Goal: Task Accomplishment & Management: Use online tool/utility

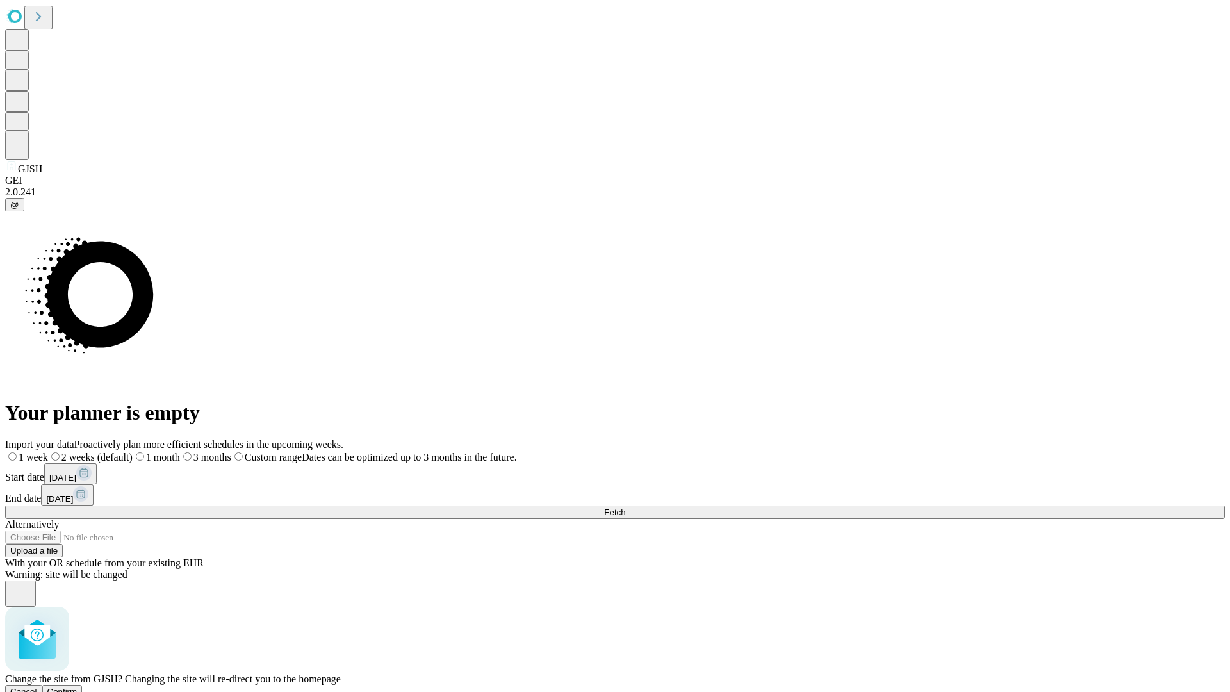
click at [77, 687] on span "Confirm" at bounding box center [62, 692] width 30 height 10
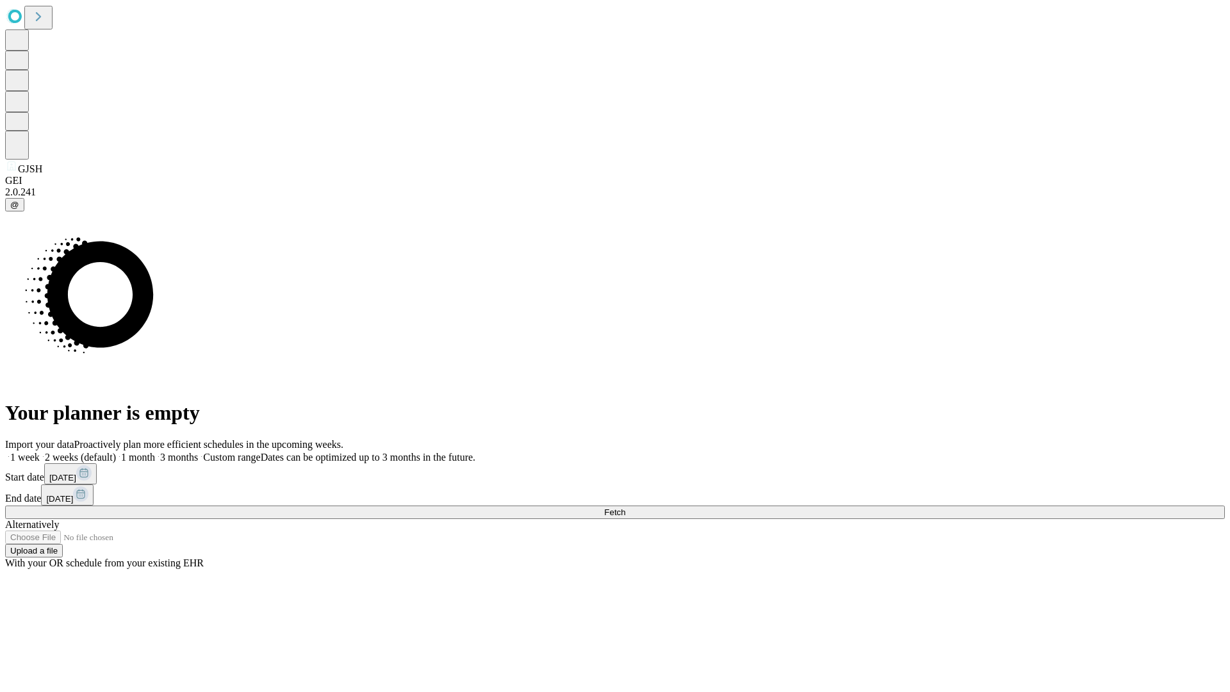
click at [40, 451] on label "1 week" at bounding box center [22, 456] width 35 height 11
click at [625, 507] on span "Fetch" at bounding box center [614, 512] width 21 height 10
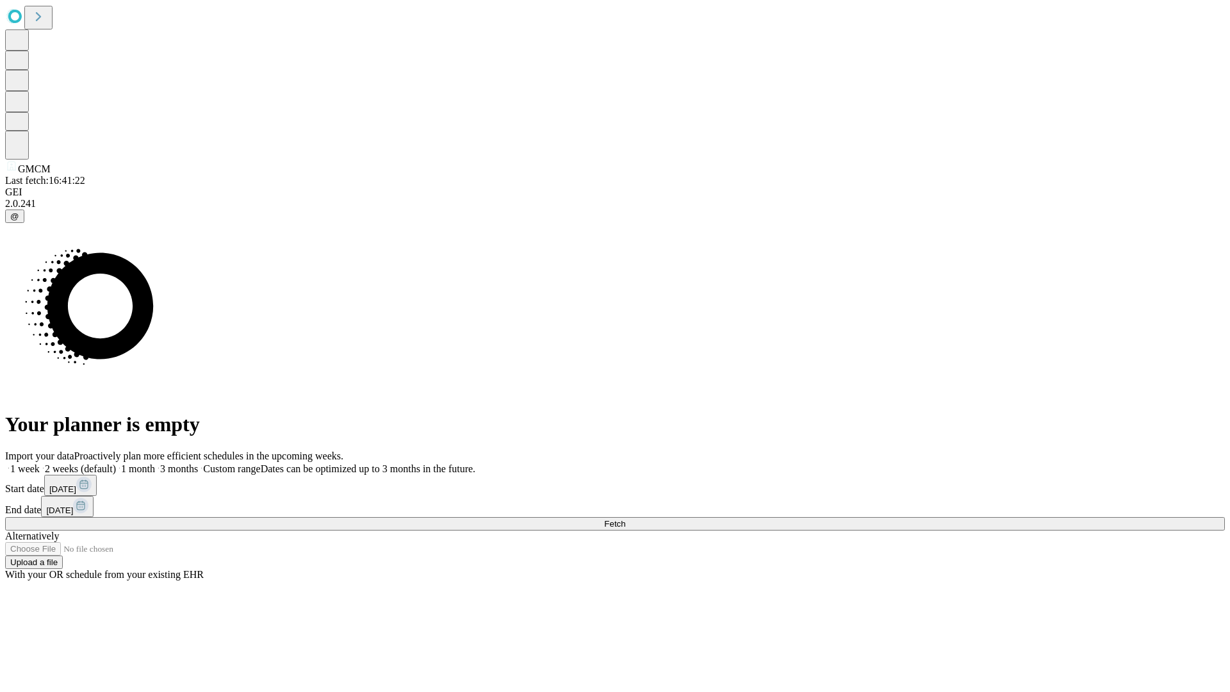
click at [40, 463] on label "1 week" at bounding box center [22, 468] width 35 height 11
click at [625, 519] on span "Fetch" at bounding box center [614, 524] width 21 height 10
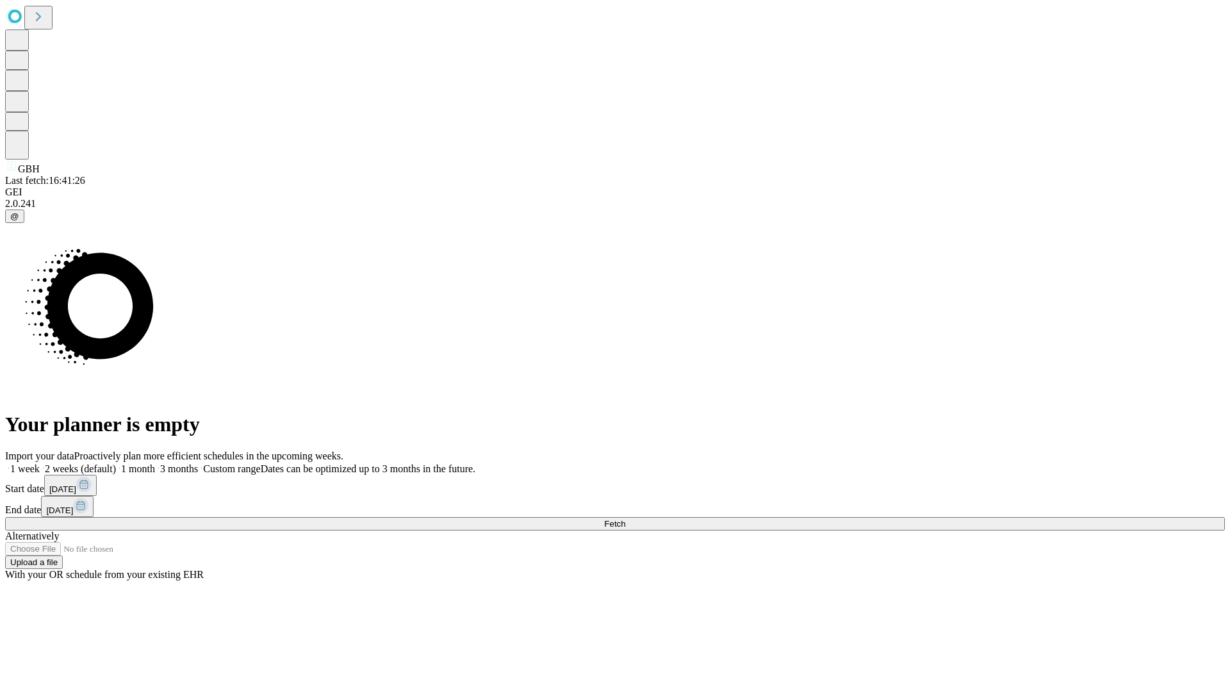
click at [40, 463] on label "1 week" at bounding box center [22, 468] width 35 height 11
click at [625, 519] on span "Fetch" at bounding box center [614, 524] width 21 height 10
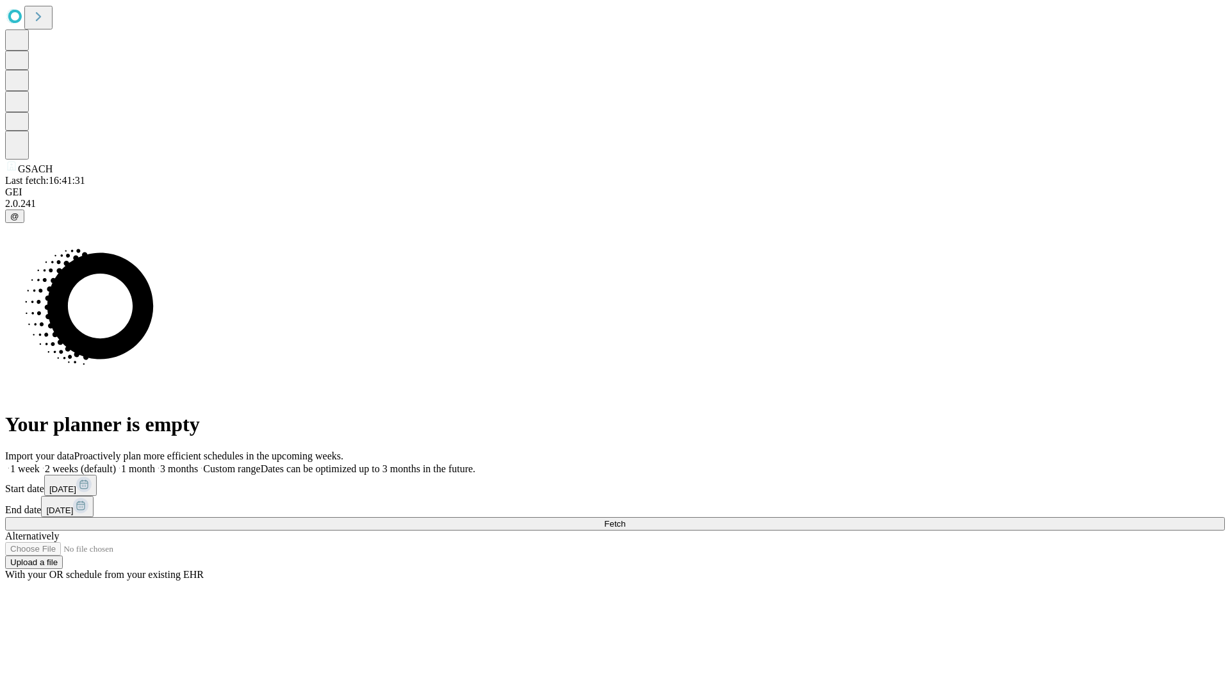
click at [40, 463] on label "1 week" at bounding box center [22, 468] width 35 height 11
click at [625, 519] on span "Fetch" at bounding box center [614, 524] width 21 height 10
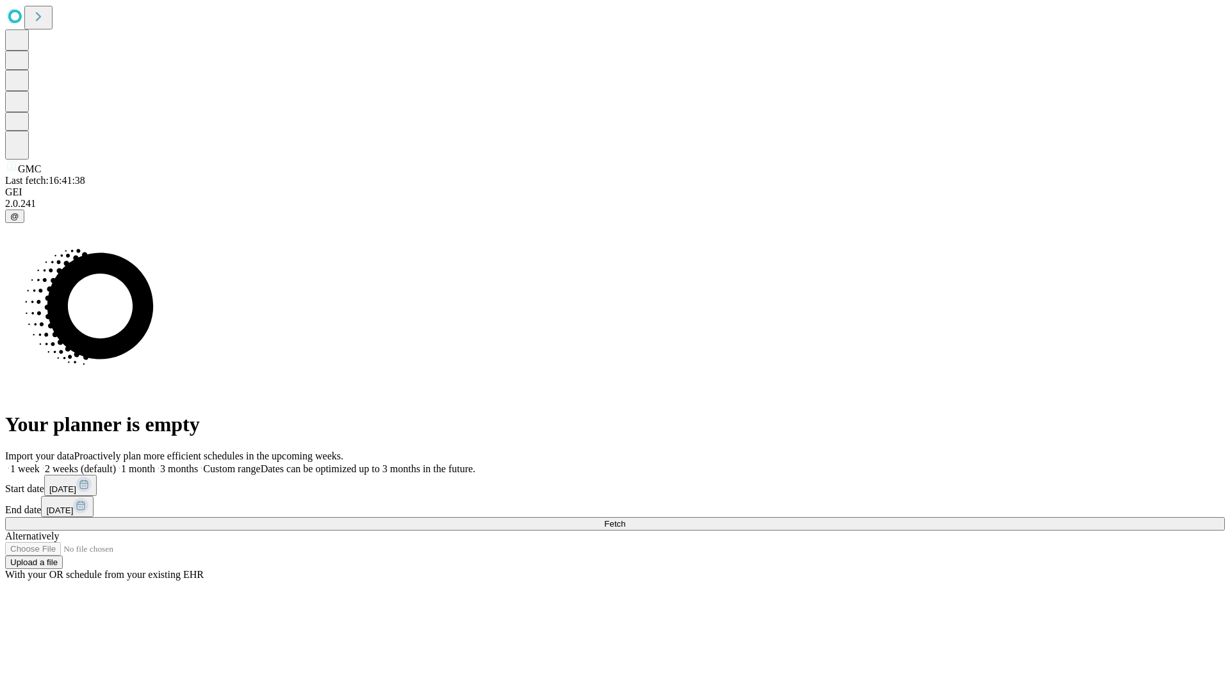
click at [625, 519] on span "Fetch" at bounding box center [614, 524] width 21 height 10
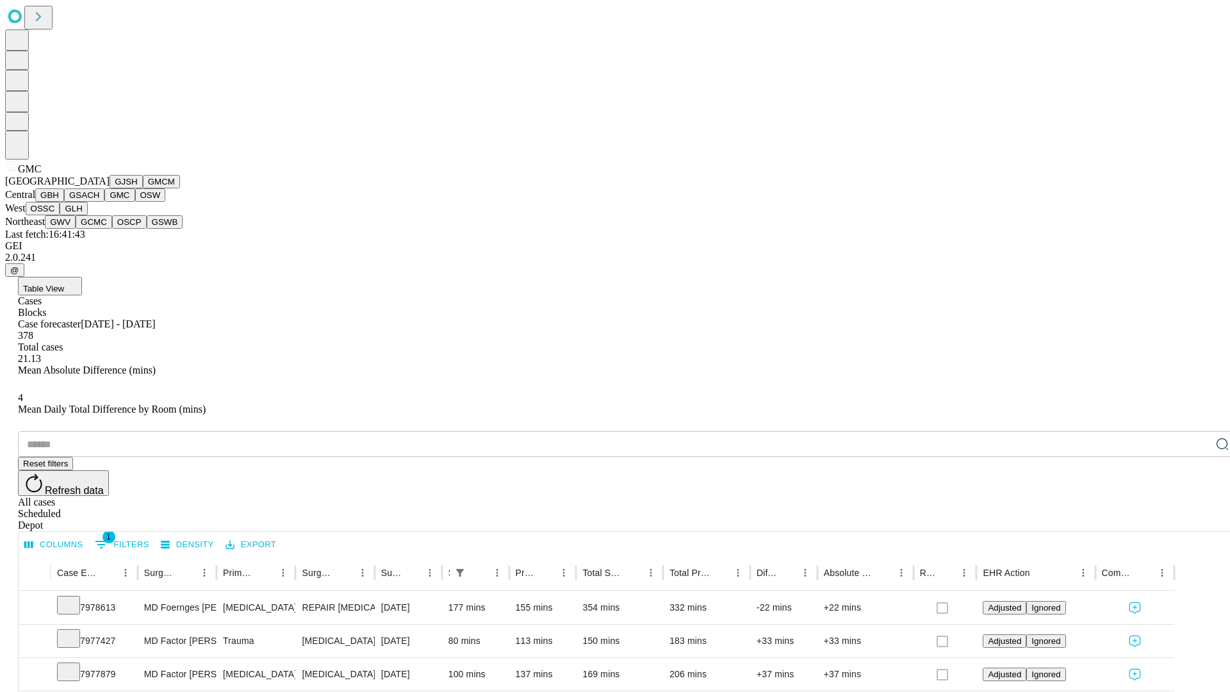
click at [135, 202] on button "OSW" at bounding box center [150, 194] width 31 height 13
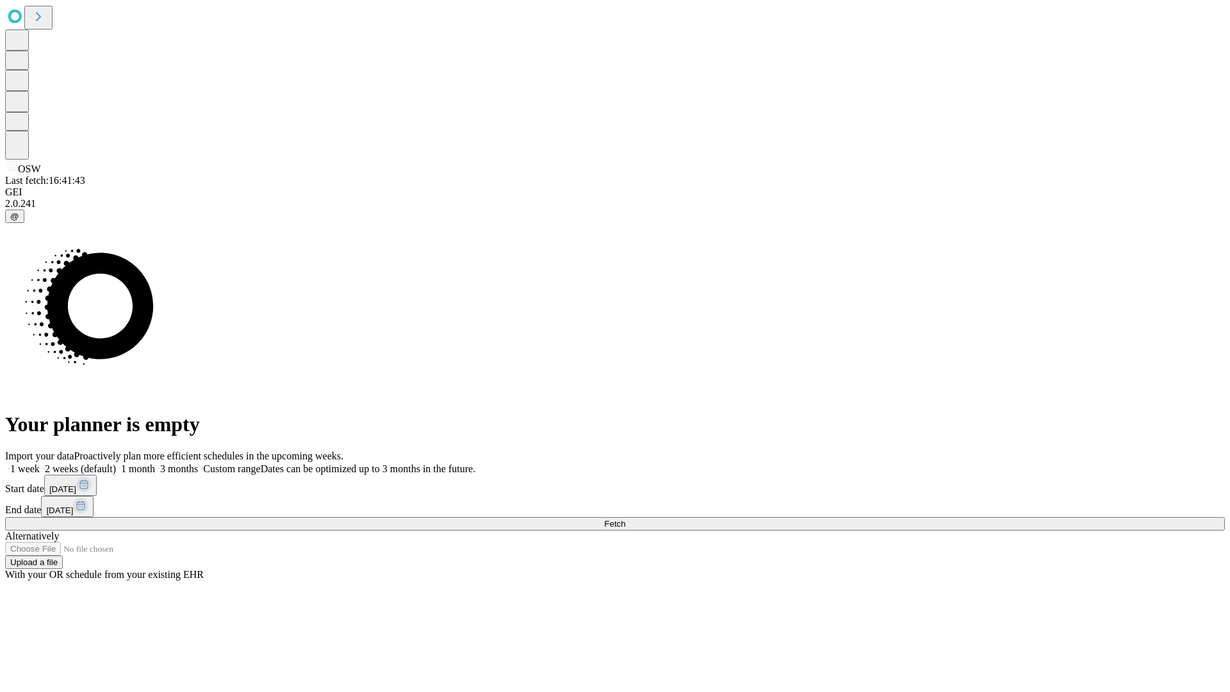
click at [40, 463] on label "1 week" at bounding box center [22, 468] width 35 height 11
click at [625, 519] on span "Fetch" at bounding box center [614, 524] width 21 height 10
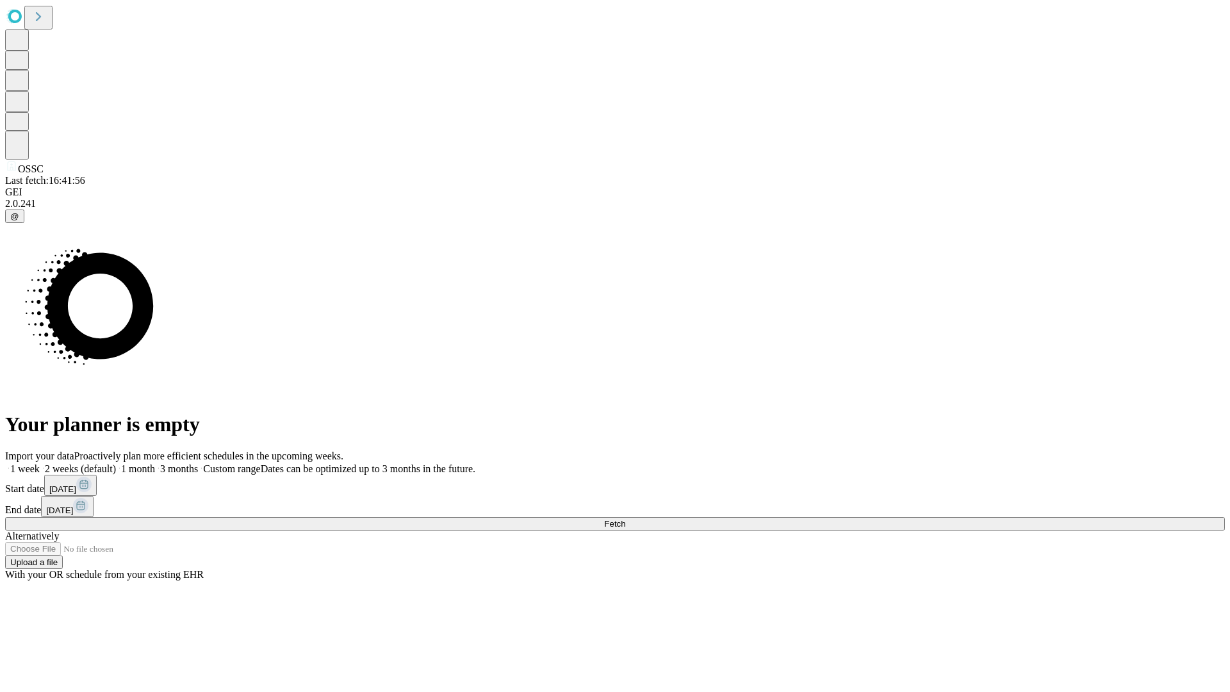
click at [40, 463] on label "1 week" at bounding box center [22, 468] width 35 height 11
click at [625, 519] on span "Fetch" at bounding box center [614, 524] width 21 height 10
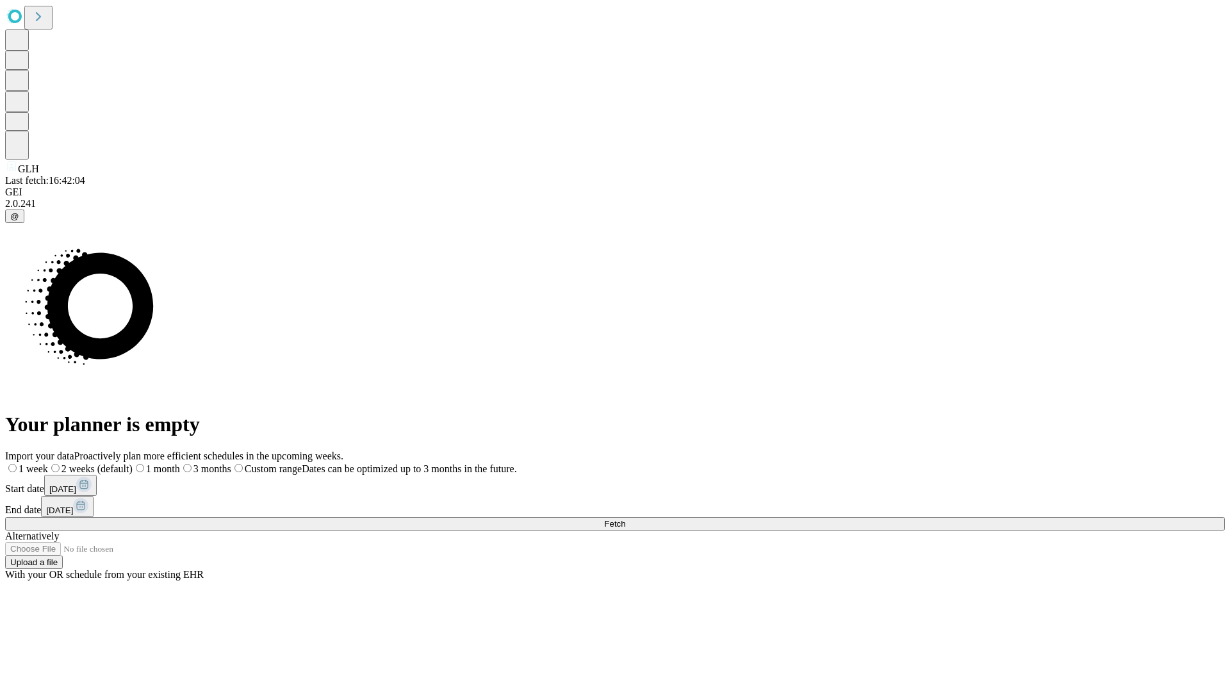
click at [48, 463] on label "1 week" at bounding box center [26, 468] width 43 height 11
click at [625, 519] on span "Fetch" at bounding box center [614, 524] width 21 height 10
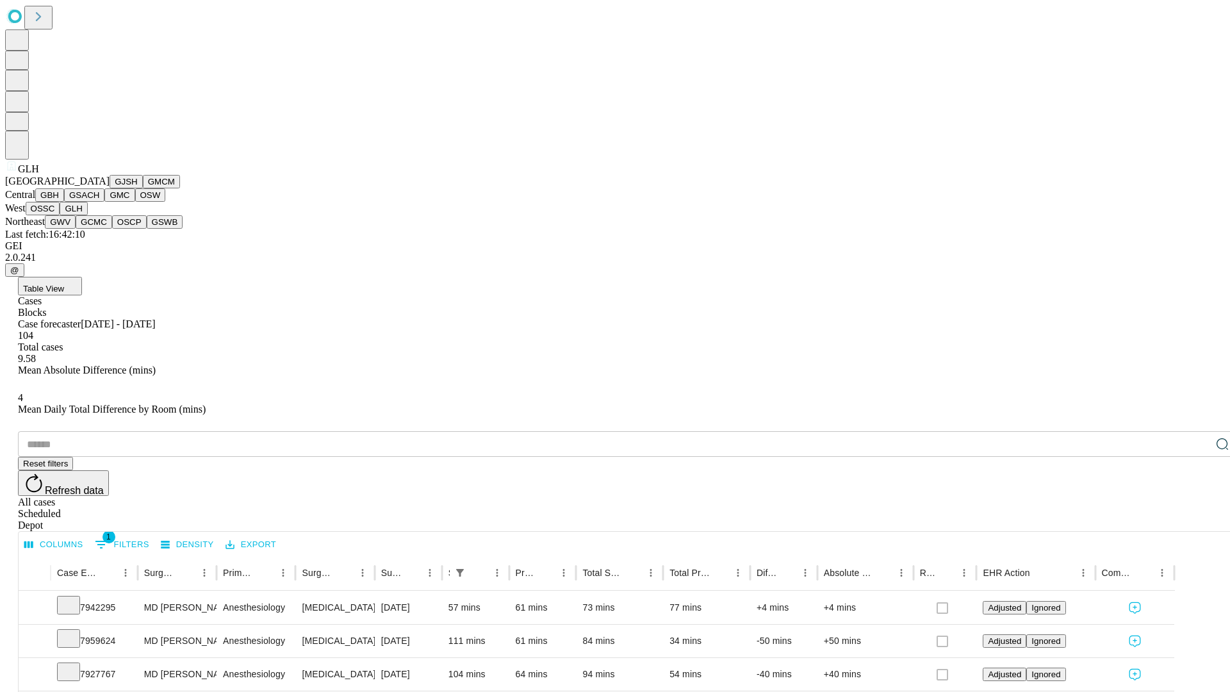
click at [76, 229] on button "GWV" at bounding box center [60, 221] width 31 height 13
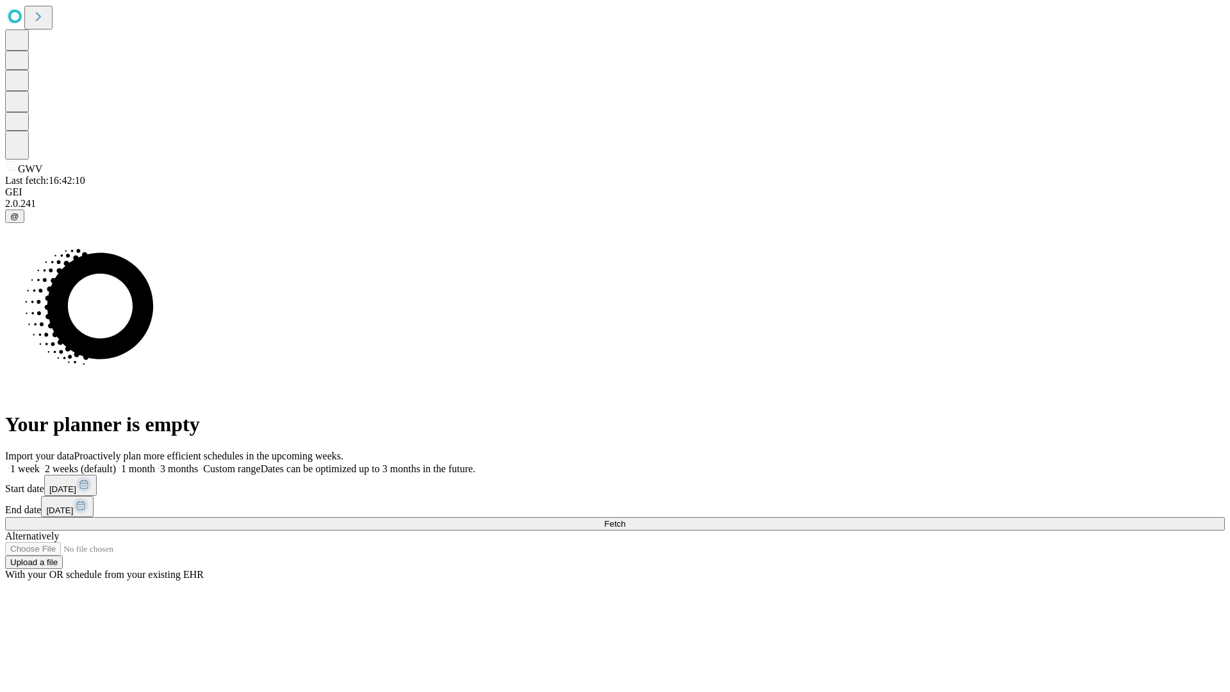
click at [40, 463] on label "1 week" at bounding box center [22, 468] width 35 height 11
click at [625, 519] on span "Fetch" at bounding box center [614, 524] width 21 height 10
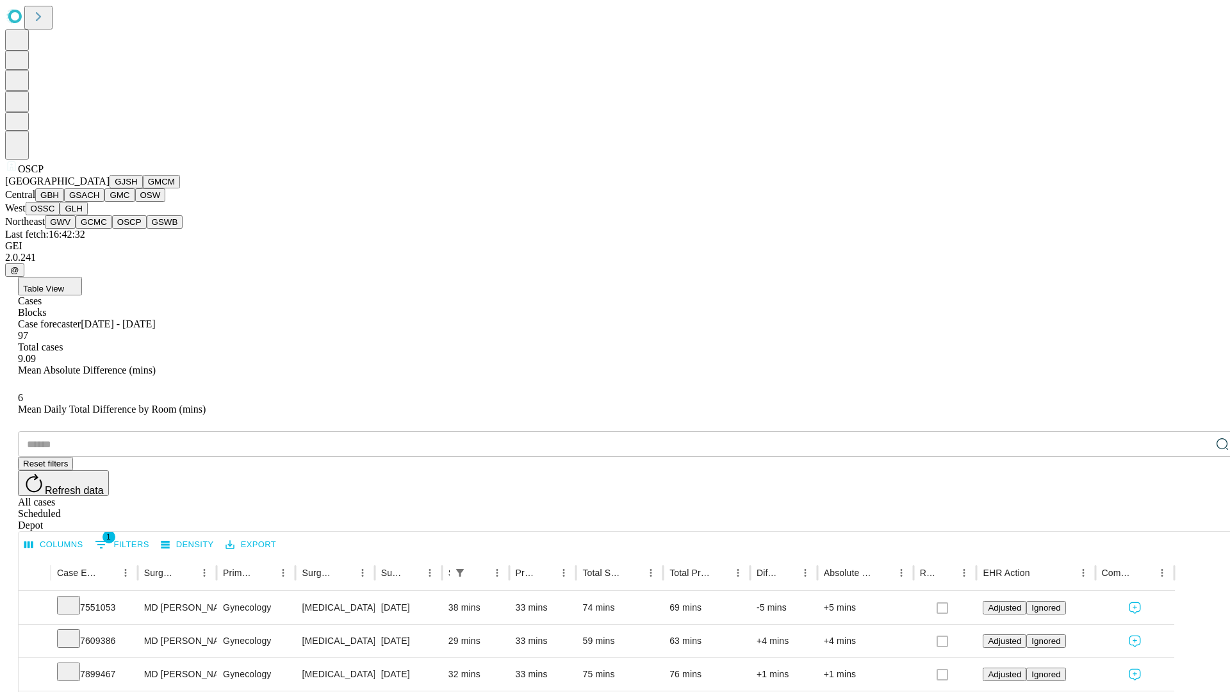
click at [147, 229] on button "GSWB" at bounding box center [165, 221] width 37 height 13
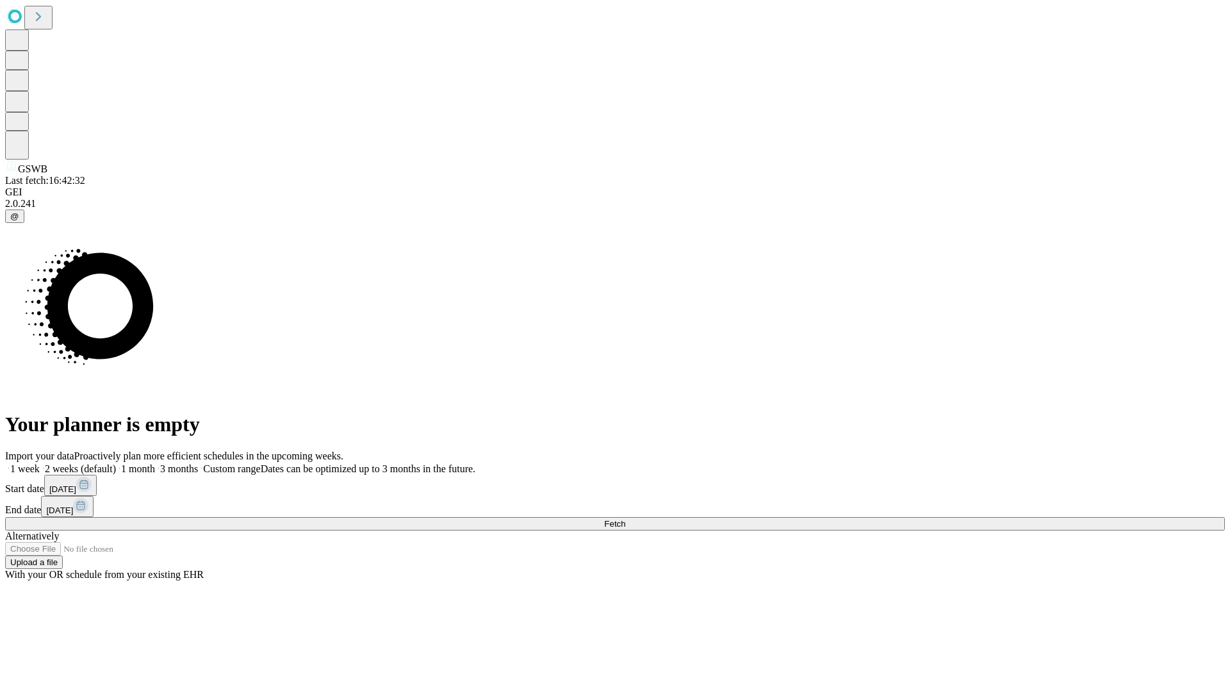
click at [40, 463] on label "1 week" at bounding box center [22, 468] width 35 height 11
click at [625, 519] on span "Fetch" at bounding box center [614, 524] width 21 height 10
